Goal: Find specific page/section

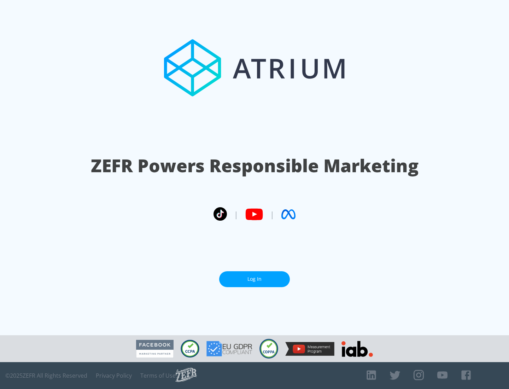
click at [255, 279] on link "Log In" at bounding box center [254, 279] width 71 height 16
